Goal: Transaction & Acquisition: Register for event/course

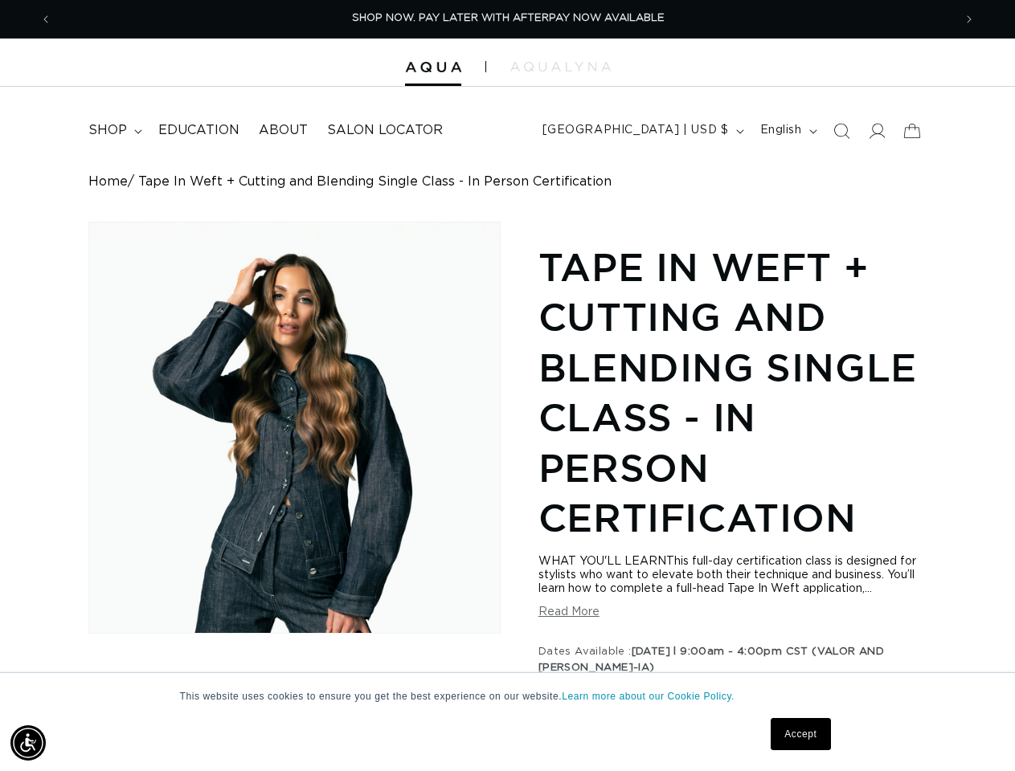
click at [507, 386] on div "Skip to product information Open media 1 in modal 1 / of 1 Tape In Weft + Cutti…" at bounding box center [506, 738] width 837 height 1032
click at [28, 743] on img "Accessibility Menu" at bounding box center [27, 743] width 35 height 35
